Goal: Task Accomplishment & Management: Use online tool/utility

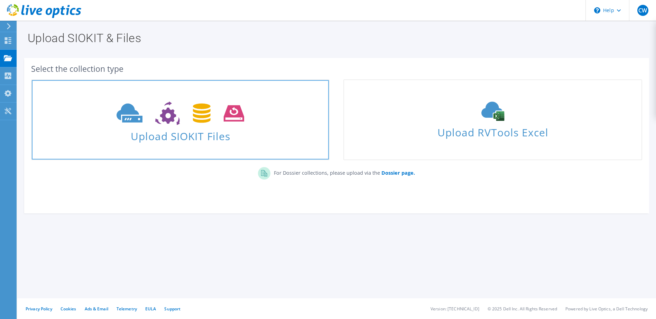
click at [185, 128] on span "Upload SIOKIT Files" at bounding box center [180, 134] width 297 height 15
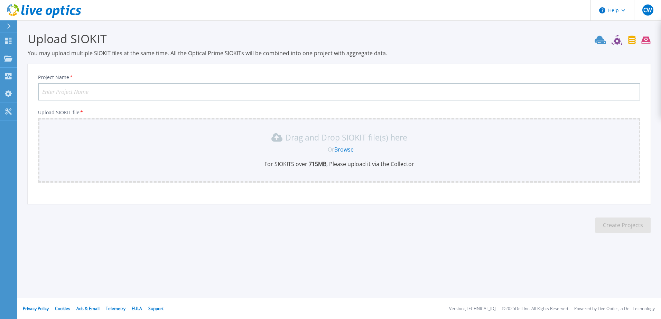
click at [340, 149] on link "Browse" at bounding box center [343, 150] width 19 height 8
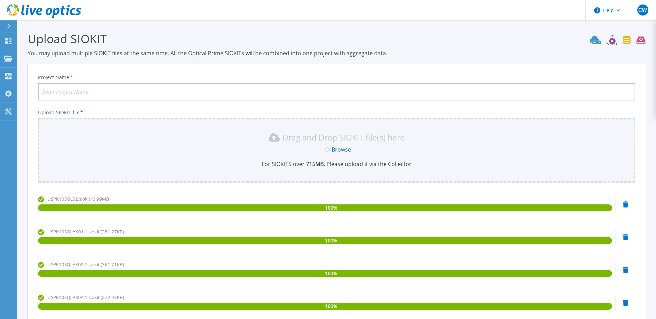
click at [86, 93] on input "Project Name *" at bounding box center [336, 91] width 597 height 17
click at [49, 90] on input "NACorp" at bounding box center [336, 91] width 597 height 17
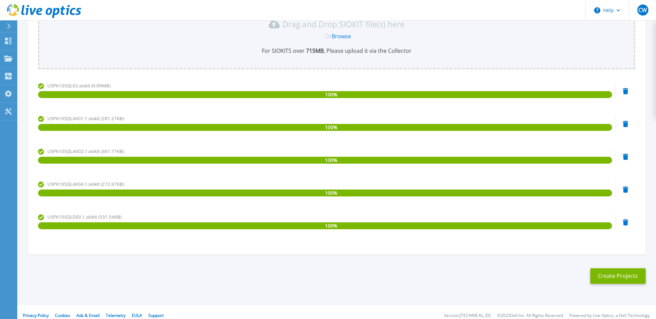
scroll to position [120, 0]
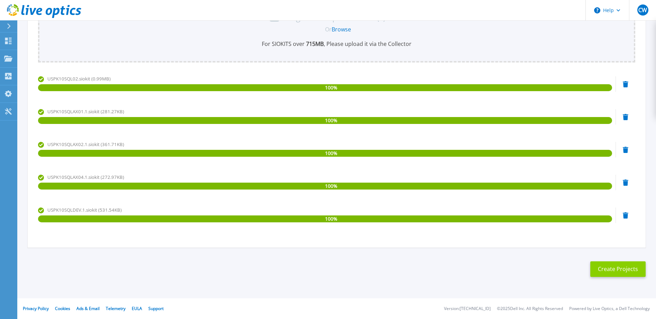
type input "NA Corp"
click at [620, 268] on button "Create Projects" at bounding box center [617, 270] width 55 height 16
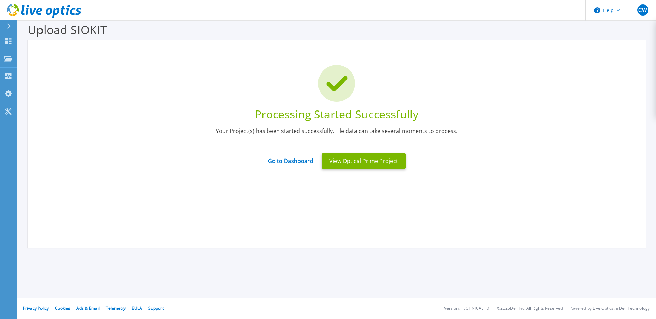
scroll to position [9, 0]
click at [286, 161] on link "Go to Dashboard" at bounding box center [290, 158] width 45 height 13
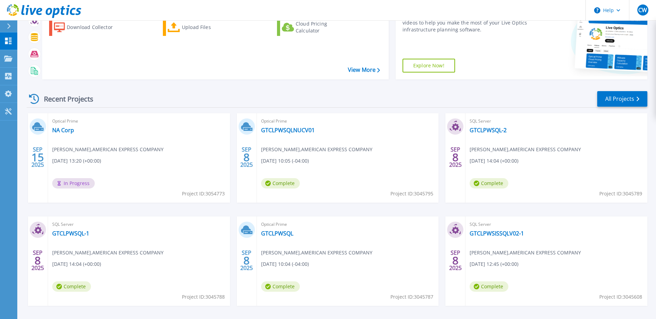
scroll to position [69, 0]
